Goal: Transaction & Acquisition: Obtain resource

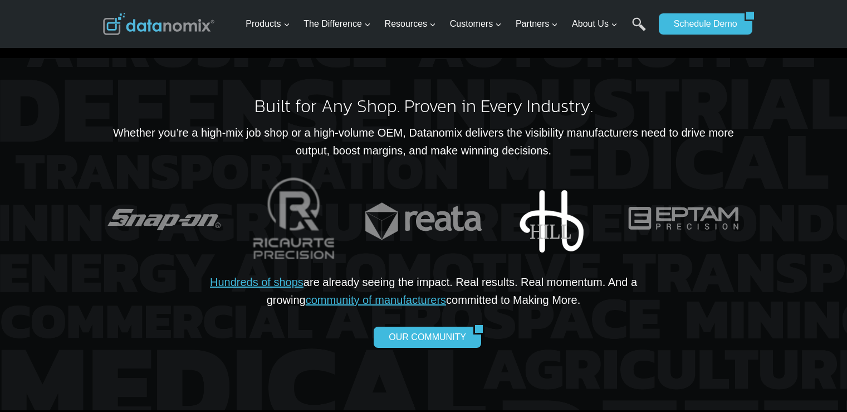
scroll to position [2618, 0]
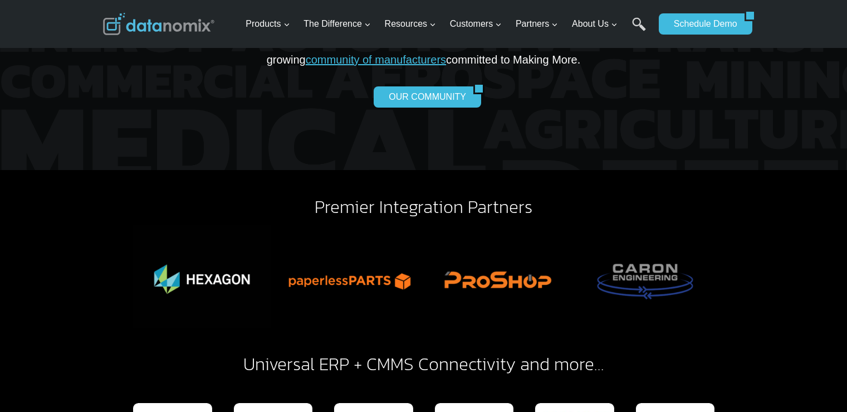
click at [84, 178] on div "Premier Integration Partners Universal ERP + CMMS Connectivity and more…" at bounding box center [423, 331] width 847 height 322
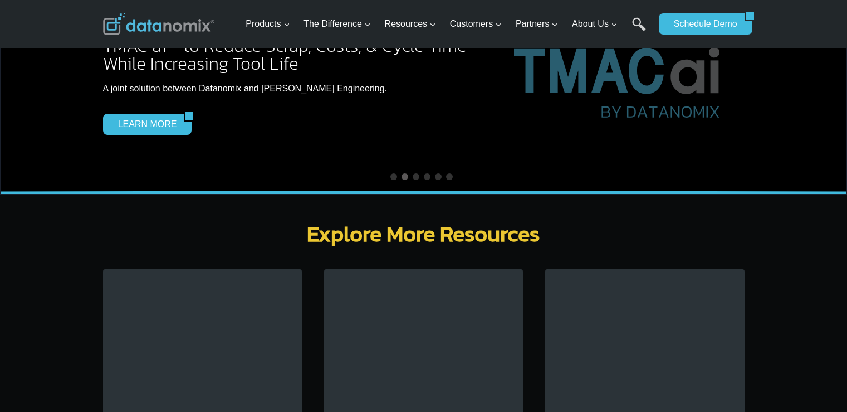
scroll to position [3454, 0]
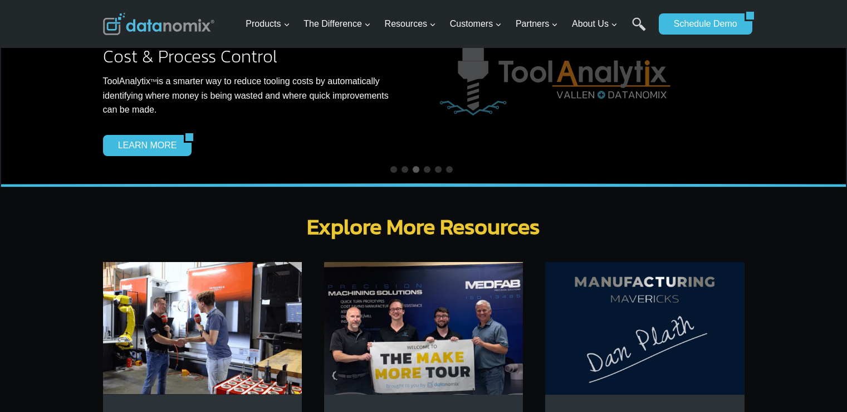
click at [193, 289] on img at bounding box center [202, 328] width 199 height 133
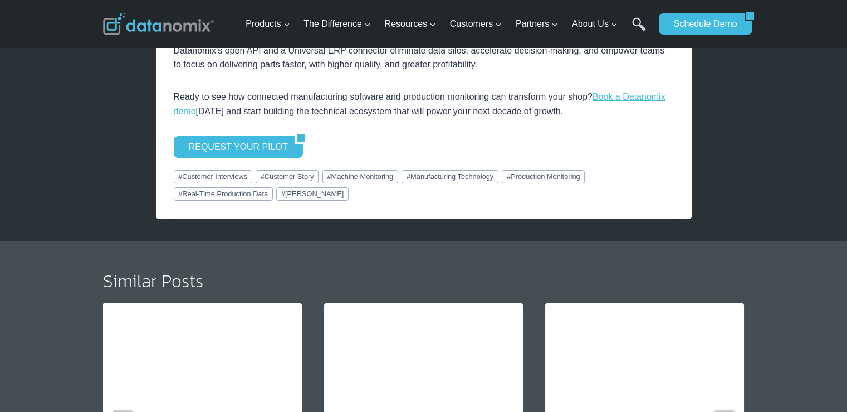
scroll to position [2228, 0]
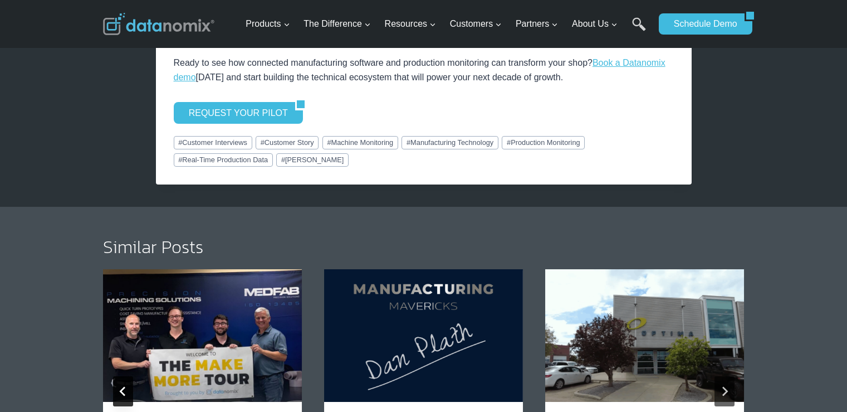
click at [127, 386] on icon "Go to last slide" at bounding box center [123, 391] width 10 height 10
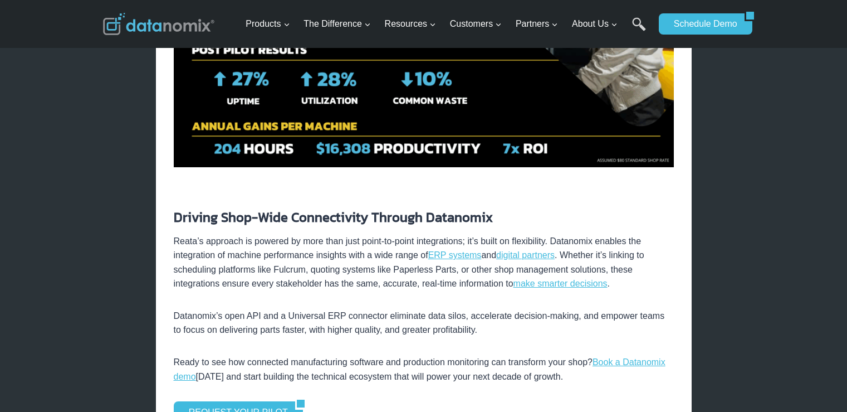
scroll to position [2061, 0]
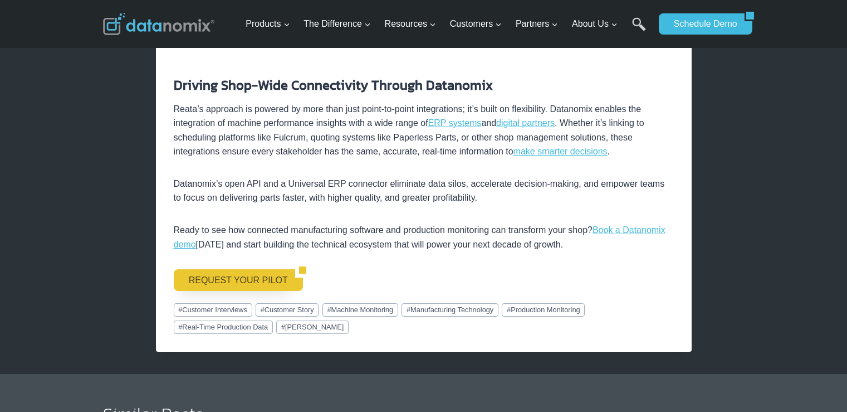
click at [244, 269] on link "REQUEST YOUR PILOT" at bounding box center [234, 279] width 121 height 21
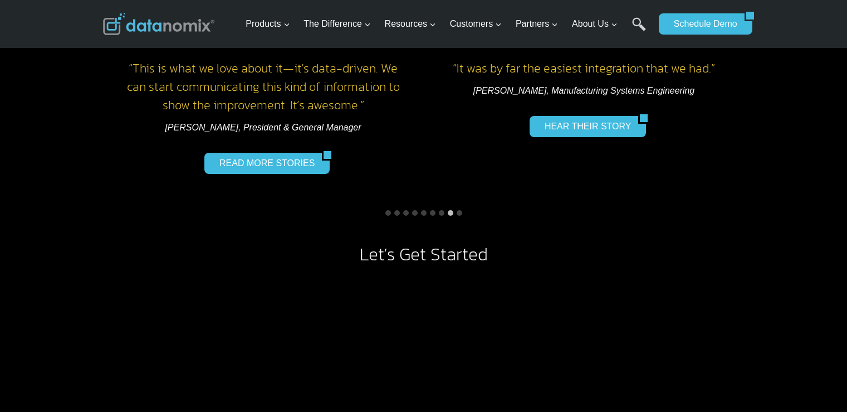
scroll to position [947, 0]
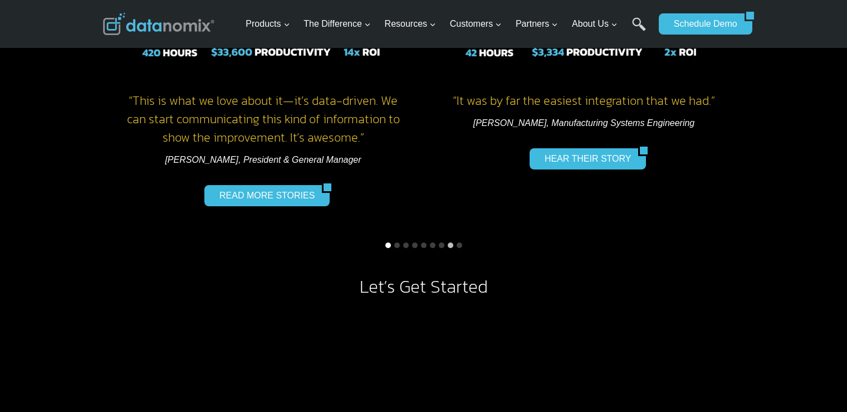
click at [387, 245] on button "Go to slide 1" at bounding box center [388, 245] width 6 height 6
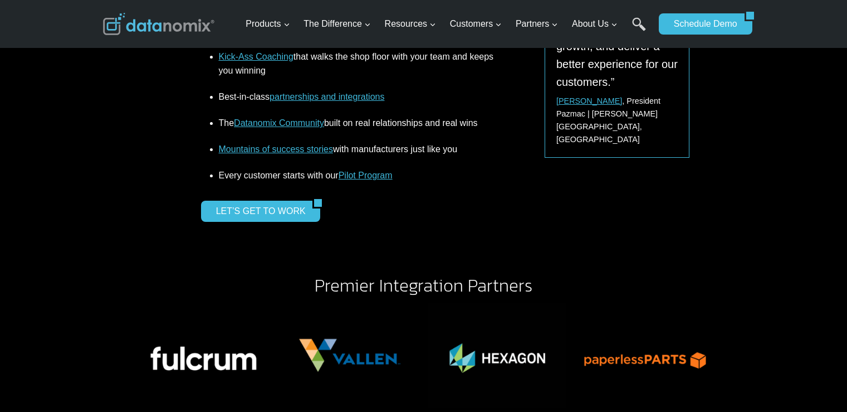
scroll to position [1727, 0]
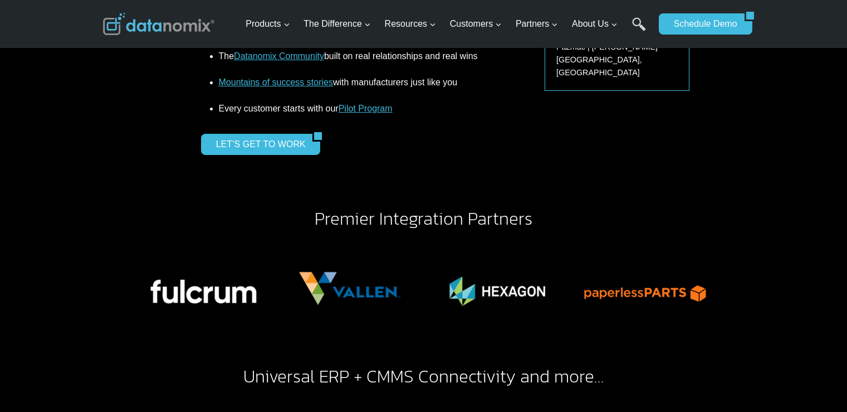
click at [370, 150] on div "LET’S GET TO WORK" at bounding box center [348, 144] width 295 height 21
